Goal: Task Accomplishment & Management: Use online tool/utility

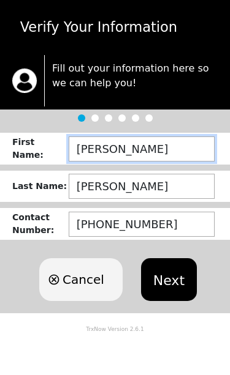
click at [170, 149] on input "[PERSON_NAME]" at bounding box center [142, 149] width 146 height 25
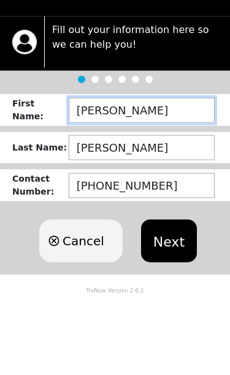
type input "J"
type input "DION"
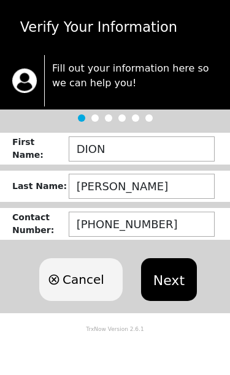
click at [178, 280] on button "Next" at bounding box center [169, 279] width 56 height 43
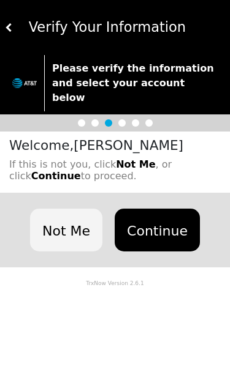
click at [157, 209] on button "Continue" at bounding box center [157, 230] width 85 height 43
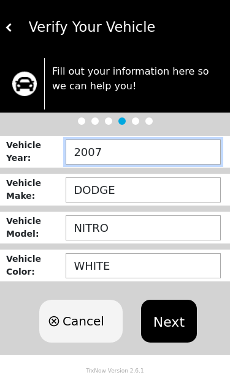
click at [141, 159] on input "2007" at bounding box center [143, 152] width 155 height 25
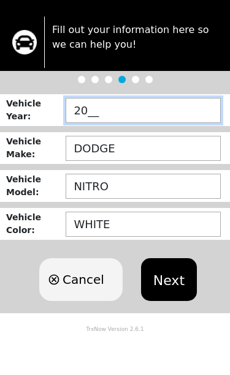
type input "2___"
type input "2013"
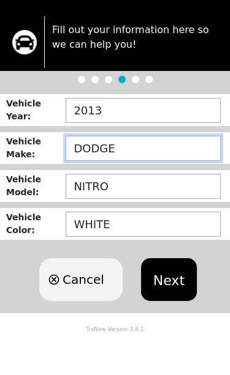
click at [138, 178] on input "DODGE" at bounding box center [143, 190] width 155 height 25
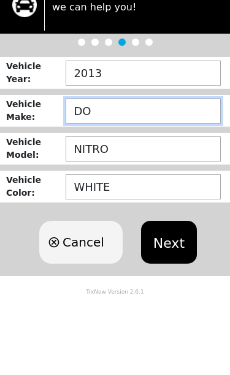
type input "D"
type input "CHRYSLER"
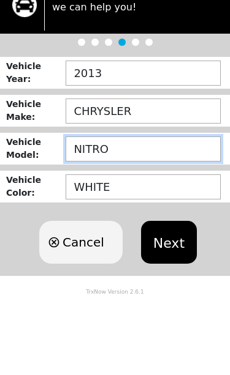
click at [141, 216] on input "NITRO" at bounding box center [143, 228] width 155 height 25
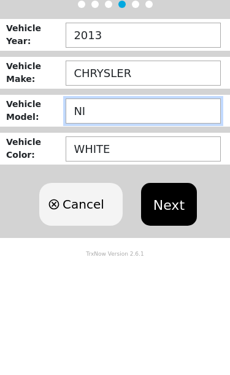
type input "N"
type input "S"
type input "300"
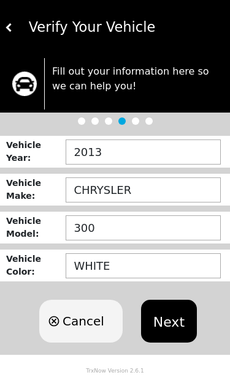
click at [175, 320] on button "Next" at bounding box center [169, 321] width 56 height 43
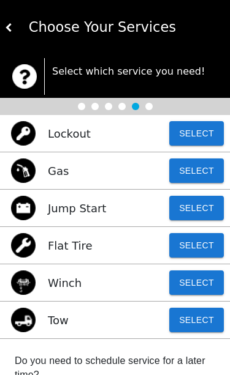
click at [206, 315] on button "Select" at bounding box center [196, 320] width 55 height 24
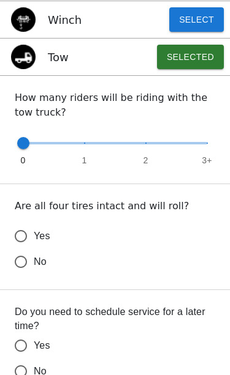
scroll to position [264, 0]
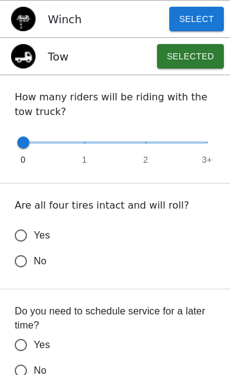
click at [24, 231] on input "Yes" at bounding box center [21, 236] width 26 height 26
radio input "false"
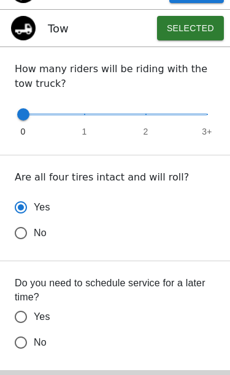
scroll to position [299, 0]
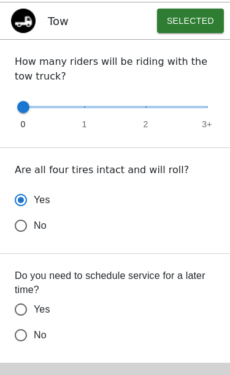
click at [22, 239] on input "No" at bounding box center [21, 226] width 26 height 26
radio input "false"
radio input "true"
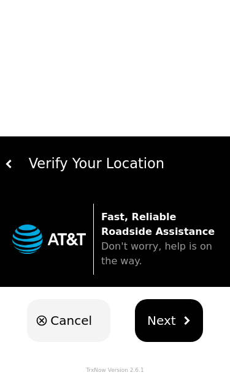
scroll to position [20, 0]
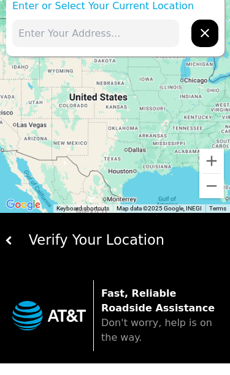
click at [51, 233] on div "Verify Your Location" at bounding box center [119, 240] width 212 height 21
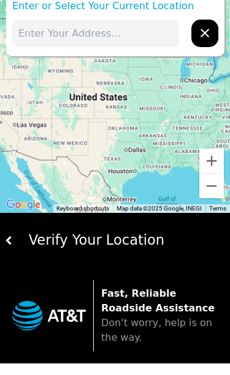
click at [124, 34] on input "text" at bounding box center [95, 34] width 167 height 28
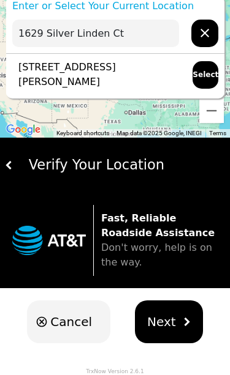
click at [168, 322] on span "Next" at bounding box center [161, 322] width 29 height 18
click at [167, 320] on span "Next" at bounding box center [161, 322] width 29 height 18
click at [165, 325] on span "Next" at bounding box center [161, 322] width 29 height 18
click at [203, 78] on button "Select" at bounding box center [205, 75] width 26 height 28
type input "[STREET_ADDRESS][PERSON_NAME]"
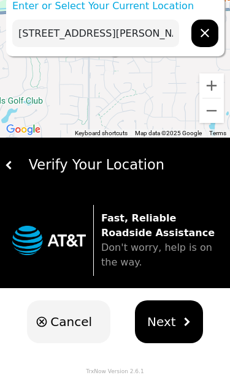
click at [182, 320] on img "hidden" at bounding box center [186, 322] width 9 height 9
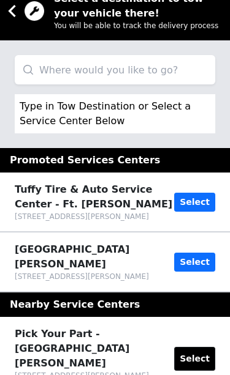
scroll to position [18, 0]
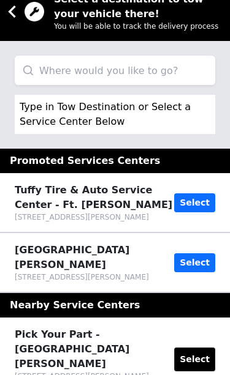
click at [158, 70] on input "search" at bounding box center [115, 70] width 200 height 29
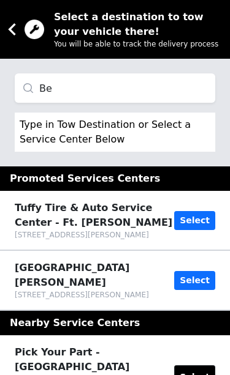
type input "B"
type input "6"
type input "b"
click at [154, 127] on p "Type in Tow Destination or Select a Service Center Below" at bounding box center [109, 132] width 178 height 29
click at [144, 86] on input "Belle Tire" at bounding box center [115, 87] width 200 height 29
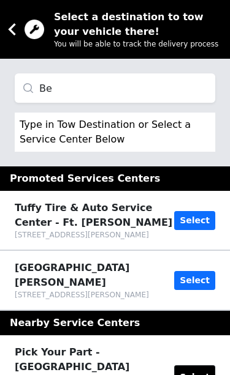
type input "B"
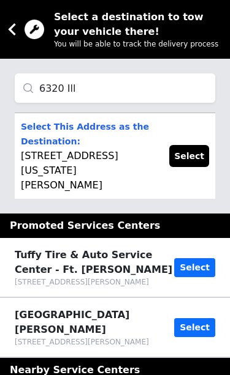
type input "6320 Ill"
click at [112, 162] on p "Select This Address as the Destination: [STREET_ADDRESS][US_STATE][PERSON_NAME]" at bounding box center [89, 155] width 136 height 73
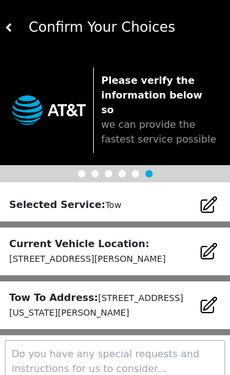
click at [188, 150] on div "Please verify the information below so we can provide the fastest service possi…" at bounding box center [115, 110] width 230 height 110
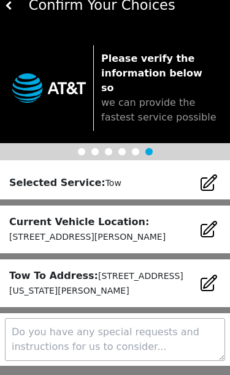
click at [141, 319] on textarea at bounding box center [115, 339] width 220 height 43
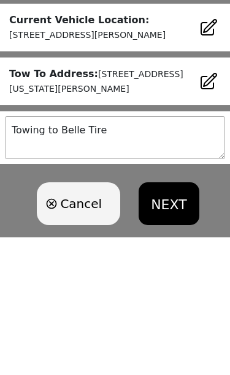
type textarea "Towing to Belle Tire"
click at [167, 312] on button "NEXT" at bounding box center [168, 333] width 60 height 43
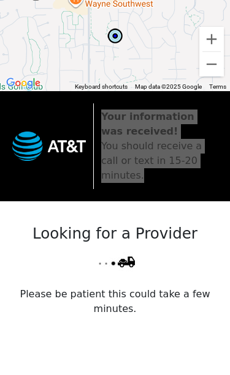
scroll to position [0, 0]
